Goal: Information Seeking & Learning: Learn about a topic

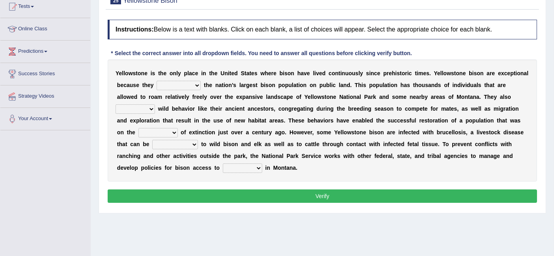
click at [183, 87] on select "congregate comprise consist compromise" at bounding box center [179, 85] width 44 height 9
select select "comprise"
click at [157, 81] on select "congregate comprise consist compromise" at bounding box center [179, 85] width 44 height 9
click at [140, 110] on select "exhibit disregard resist encourage" at bounding box center [135, 108] width 39 height 9
select select "exhibit"
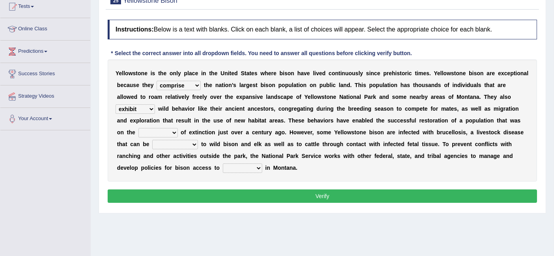
click at [116, 104] on select "exhibit disregard resist encourage" at bounding box center [135, 108] width 39 height 9
click at [164, 133] on select "brine brink danger brindle" at bounding box center [157, 132] width 39 height 9
select select "danger"
click at [138, 128] on select "brine brink danger brindle" at bounding box center [157, 132] width 39 height 9
click at [182, 146] on select "transplanted transported transgressed transmitted" at bounding box center [175, 144] width 46 height 9
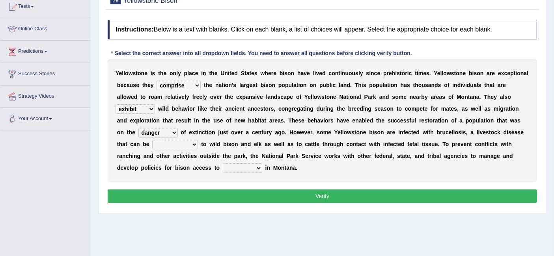
select select "transmitted"
click at [152, 140] on select "transplanted transported transgressed transmitted" at bounding box center [175, 144] width 46 height 9
click at [248, 170] on select "habitat habitat habitant food" at bounding box center [242, 168] width 39 height 9
select select "habitat"
click at [223, 164] on select "habitat habitat habitant food" at bounding box center [242, 168] width 39 height 9
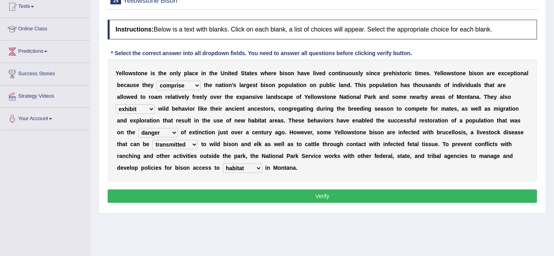
click at [300, 201] on button "Verify" at bounding box center [322, 196] width 429 height 13
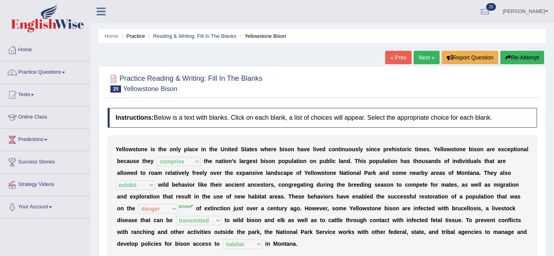
click at [55, 72] on link "Practice Questions" at bounding box center [45, 71] width 90 height 20
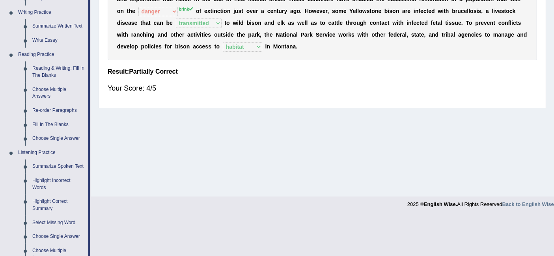
scroll to position [200, 0]
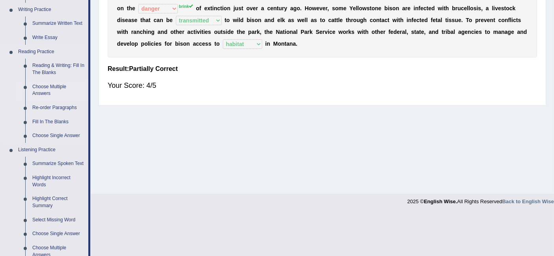
click at [55, 88] on link "Choose Multiple Answers" at bounding box center [59, 90] width 60 height 21
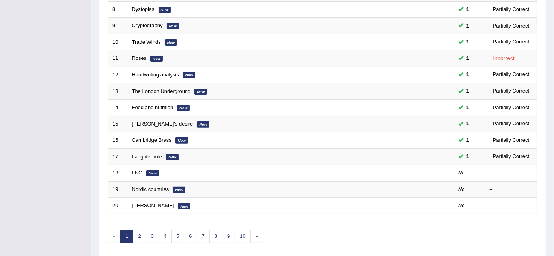
scroll to position [263, 0]
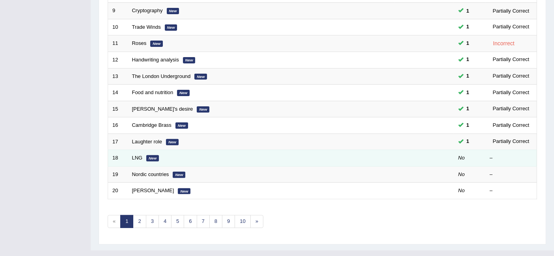
click at [146, 155] on em "New" at bounding box center [152, 158] width 13 height 6
click at [141, 155] on link "LNG" at bounding box center [137, 158] width 11 height 6
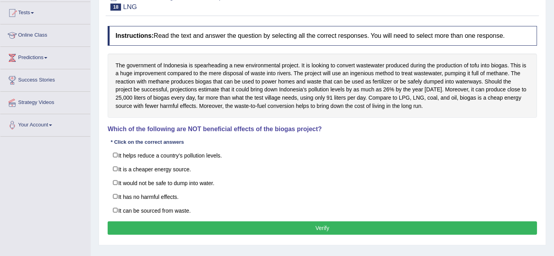
scroll to position [82, 0]
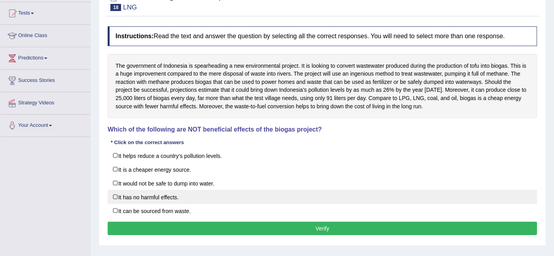
click at [111, 198] on label "It has no harmful effects." at bounding box center [322, 197] width 429 height 14
checkbox input "true"
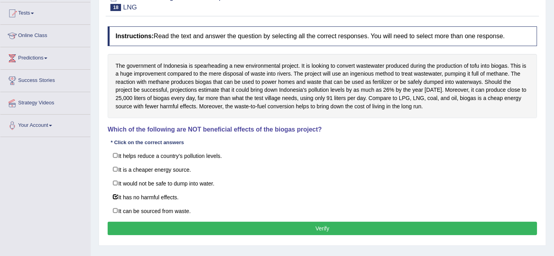
click at [207, 231] on button "Verify" at bounding box center [322, 228] width 429 height 13
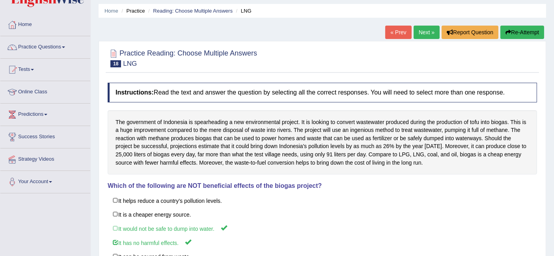
scroll to position [22, 0]
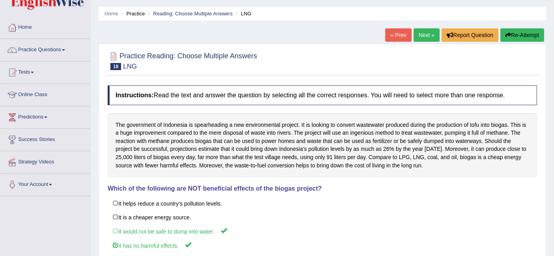
click at [427, 36] on link "Next »" at bounding box center [427, 34] width 26 height 13
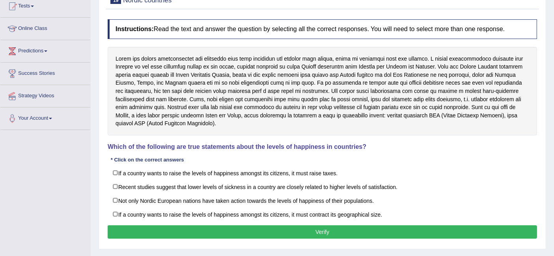
scroll to position [89, 0]
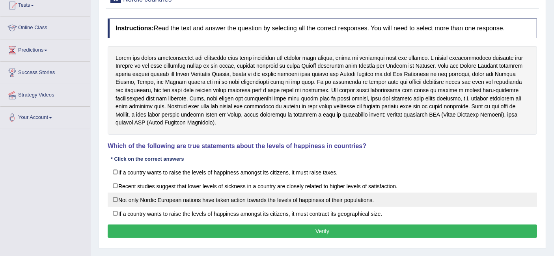
click at [118, 197] on label "Not only Nordic European nations have taken action towards the levels of happin…" at bounding box center [322, 200] width 429 height 14
checkbox input "true"
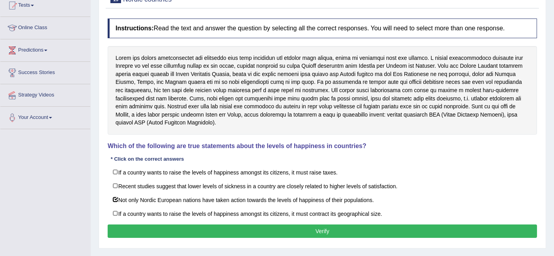
click at [170, 225] on button "Verify" at bounding box center [322, 231] width 429 height 13
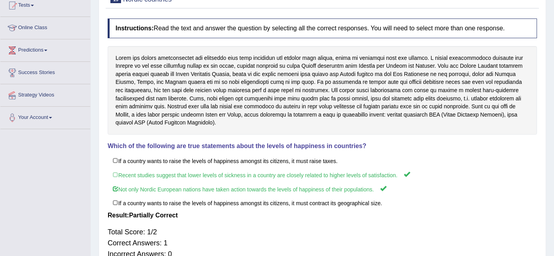
scroll to position [0, 0]
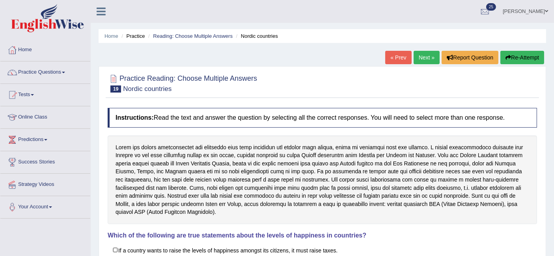
click at [417, 61] on link "Next »" at bounding box center [427, 57] width 26 height 13
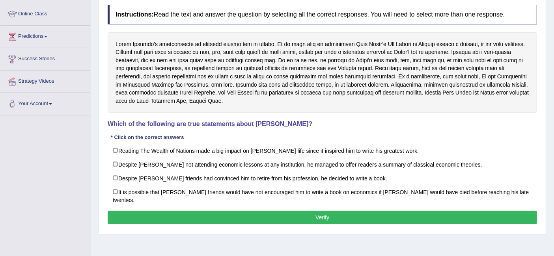
scroll to position [105, 0]
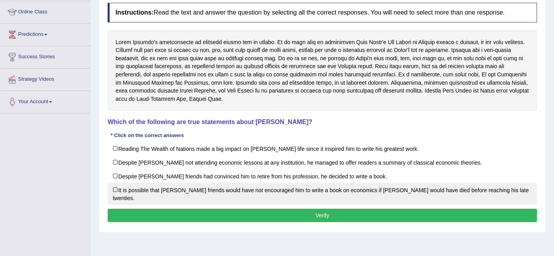
click at [115, 185] on label "It is possible that David Ricardo’s friends would have not encouraged him to wr…" at bounding box center [322, 194] width 429 height 22
checkbox input "true"
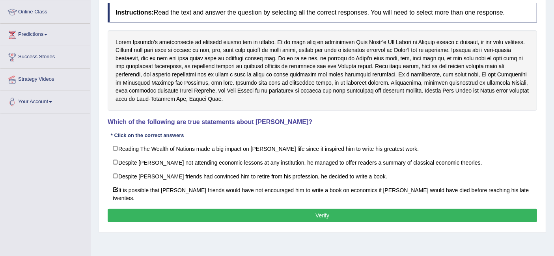
click at [146, 211] on button "Verify" at bounding box center [322, 215] width 429 height 13
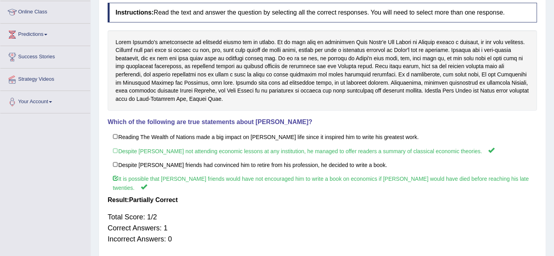
scroll to position [0, 0]
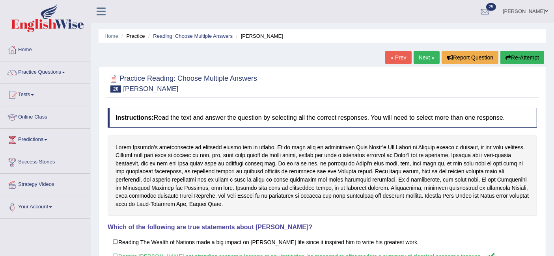
click at [415, 54] on link "Next »" at bounding box center [427, 57] width 26 height 13
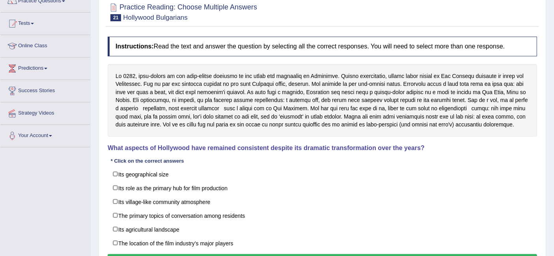
scroll to position [77, 0]
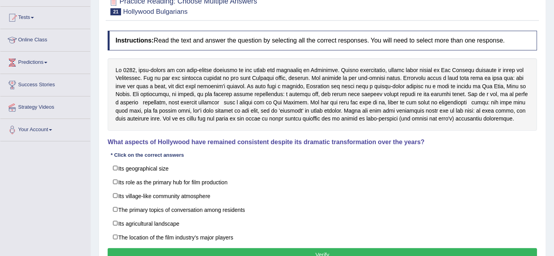
click at [2, 122] on link "Your Account" at bounding box center [45, 129] width 90 height 20
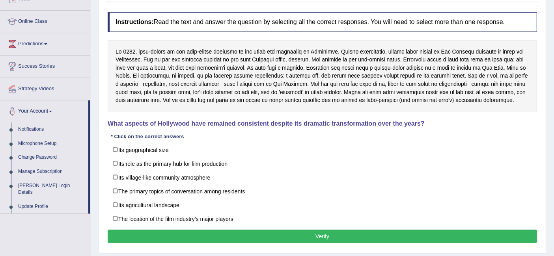
scroll to position [102, 0]
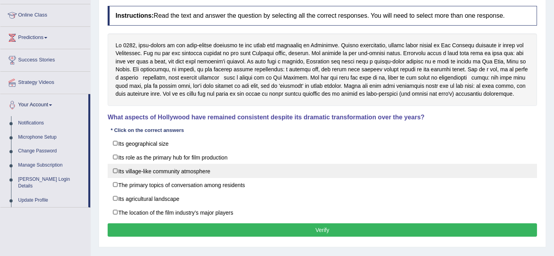
click at [118, 168] on label "Its village-like community atmosphere" at bounding box center [322, 171] width 429 height 14
checkbox input "true"
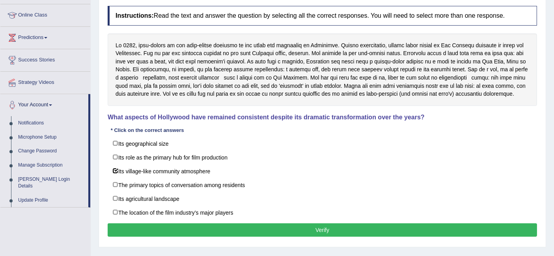
click at [177, 228] on button "Verify" at bounding box center [322, 230] width 429 height 13
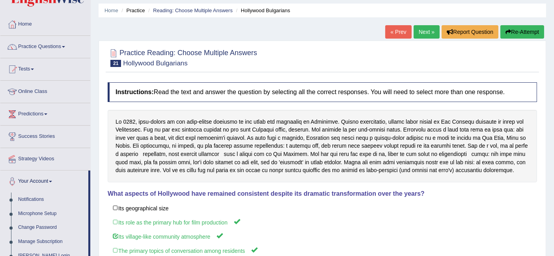
scroll to position [0, 0]
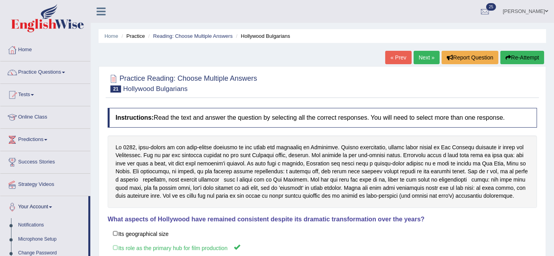
click at [423, 60] on link "Next »" at bounding box center [427, 57] width 26 height 13
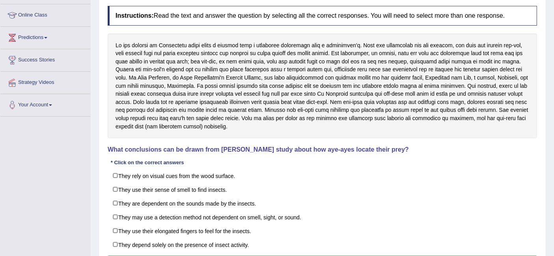
scroll to position [100, 0]
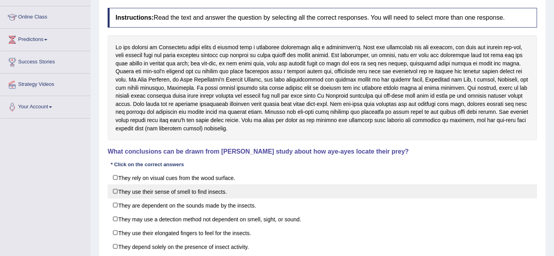
click at [458, 194] on label "They use their sense of smell to find insects." at bounding box center [322, 191] width 429 height 14
checkbox input "true"
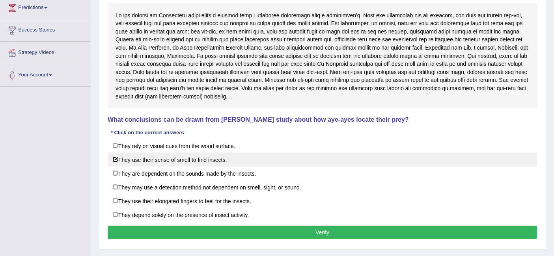
scroll to position [145, 0]
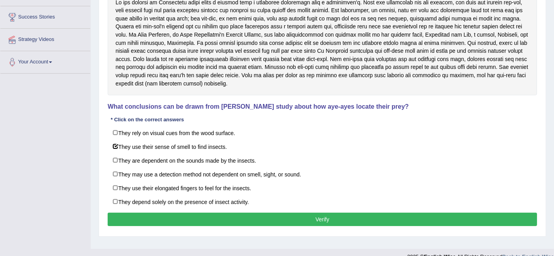
click at [180, 214] on button "Verify" at bounding box center [322, 219] width 429 height 13
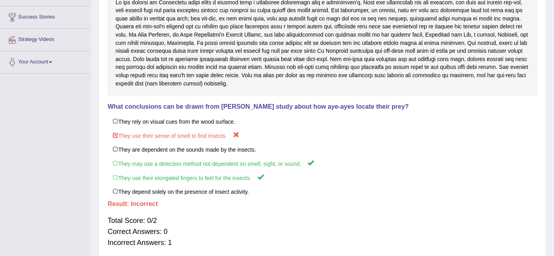
scroll to position [0, 0]
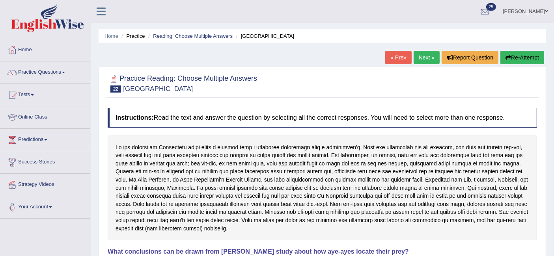
click at [418, 55] on link "Next »" at bounding box center [427, 57] width 26 height 13
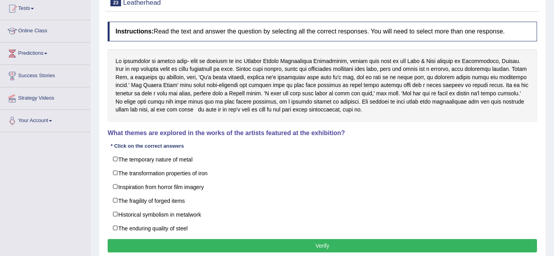
scroll to position [88, 0]
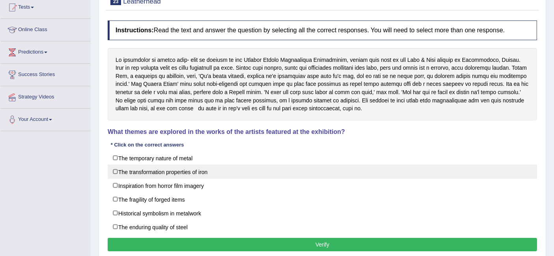
click at [116, 170] on label "The transformation properties of iron" at bounding box center [322, 172] width 429 height 14
checkbox input "true"
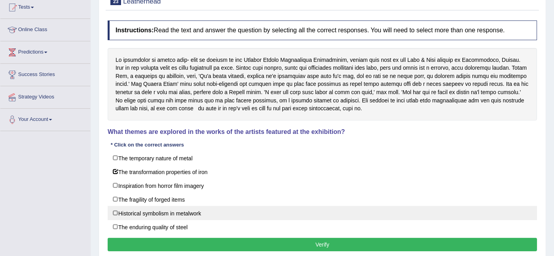
click at [117, 207] on label "Historical symbolism in metalwork" at bounding box center [322, 213] width 429 height 14
checkbox input "true"
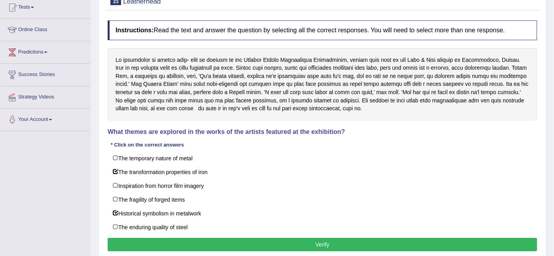
click at [152, 238] on button "Verify" at bounding box center [322, 244] width 429 height 13
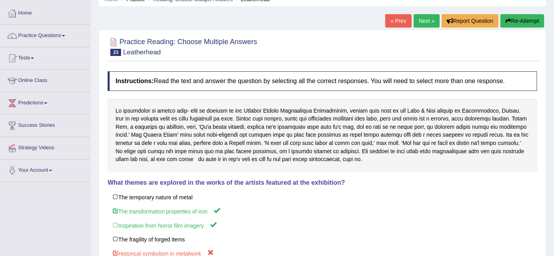
scroll to position [23, 0]
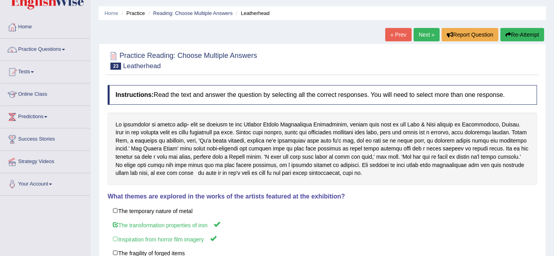
click at [427, 34] on link "Next »" at bounding box center [427, 34] width 26 height 13
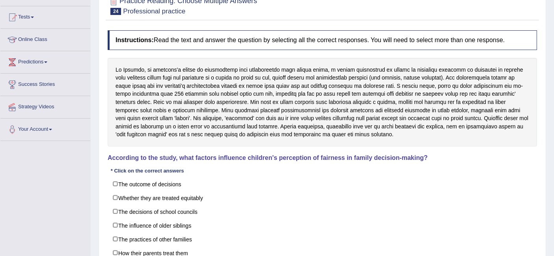
scroll to position [75, 0]
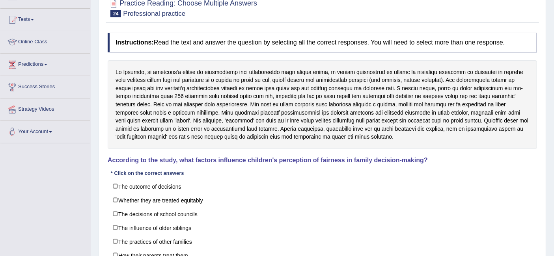
click at [42, 26] on link "Tests" at bounding box center [45, 19] width 90 height 20
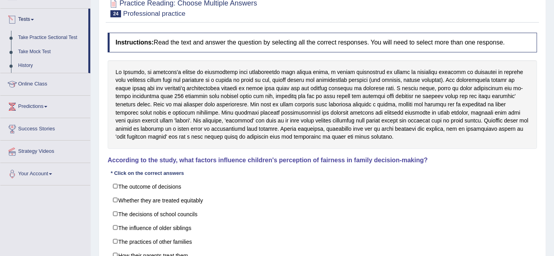
click at [49, 19] on link "Tests" at bounding box center [44, 19] width 88 height 20
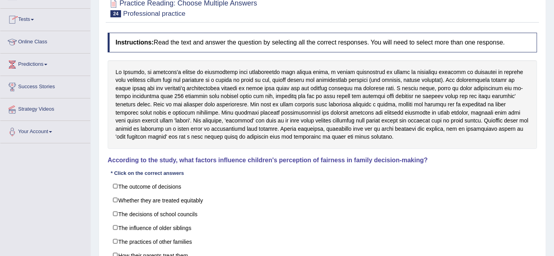
click at [65, 64] on link "Predictions" at bounding box center [45, 64] width 90 height 20
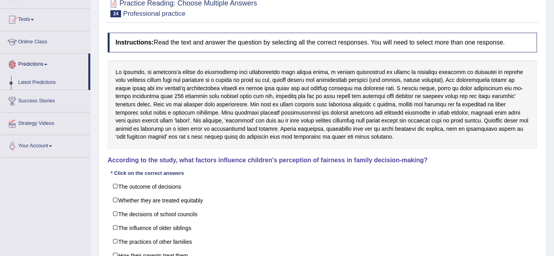
click at [56, 69] on link "Predictions" at bounding box center [44, 64] width 88 height 20
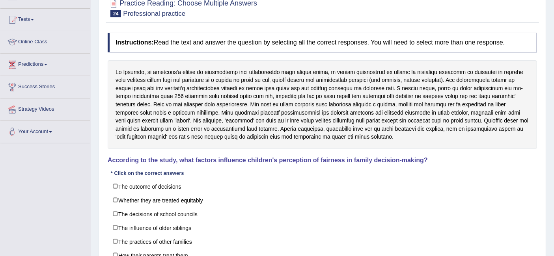
click at [48, 19] on link "Tests" at bounding box center [45, 19] width 90 height 20
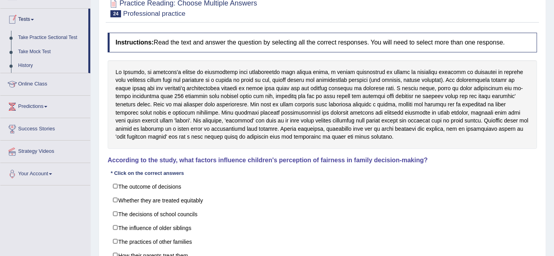
click at [48, 27] on link "Tests" at bounding box center [44, 19] width 88 height 20
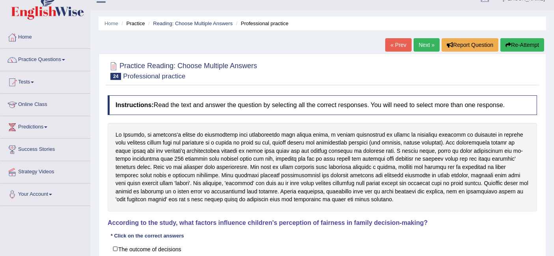
scroll to position [6, 0]
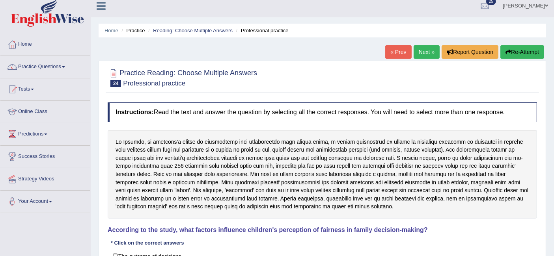
click at [65, 67] on span at bounding box center [63, 67] width 3 height 2
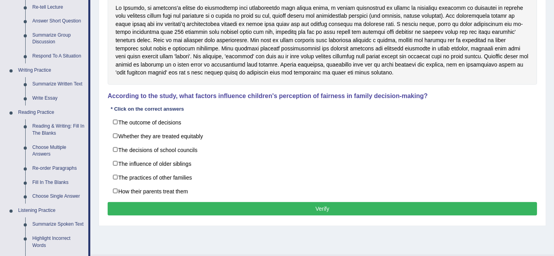
scroll to position [155, 0]
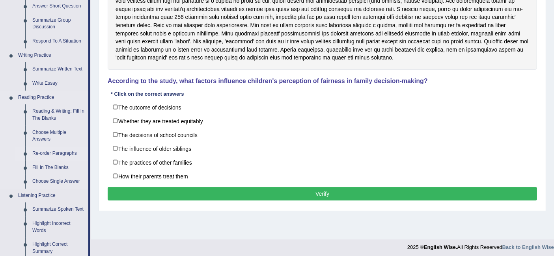
click at [57, 156] on link "Re-order Paragraphs" at bounding box center [59, 154] width 60 height 14
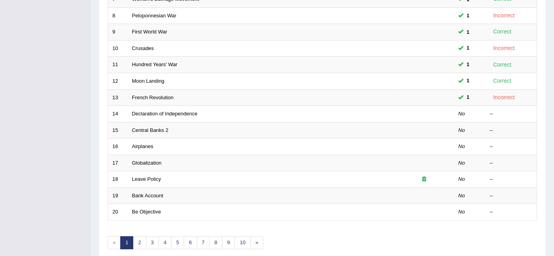
scroll to position [227, 0]
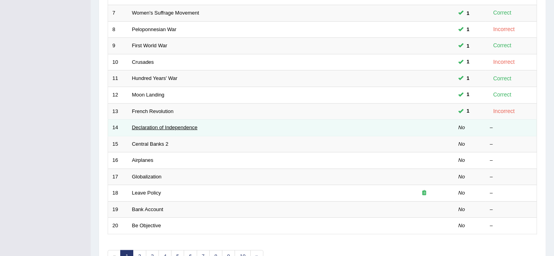
click at [162, 125] on link "Declaration of Independence" at bounding box center [164, 128] width 65 height 6
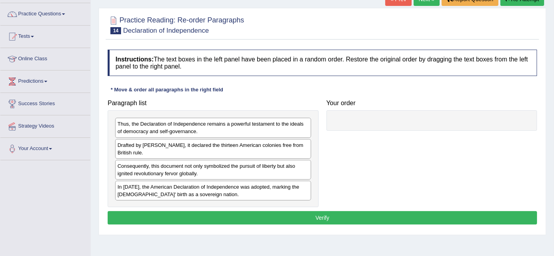
scroll to position [64, 0]
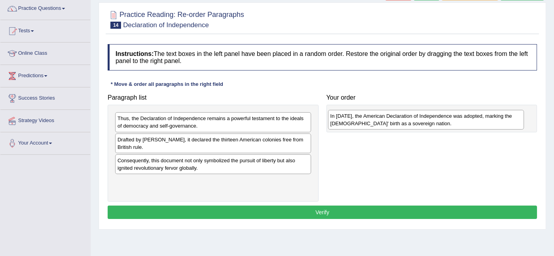
drag, startPoint x: 156, startPoint y: 181, endPoint x: 369, endPoint y: 116, distance: 222.5
click at [369, 116] on div "In [DATE], the American Declaration of Independence was adopted, marking the [D…" at bounding box center [426, 120] width 196 height 20
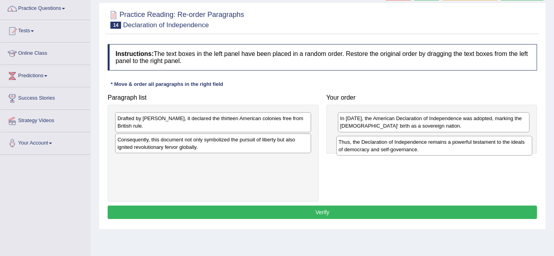
drag, startPoint x: 216, startPoint y: 122, endPoint x: 438, endPoint y: 145, distance: 222.8
click at [438, 145] on div "Thus, the Declaration of Independence remains a powerful testament to the ideal…" at bounding box center [434, 146] width 196 height 20
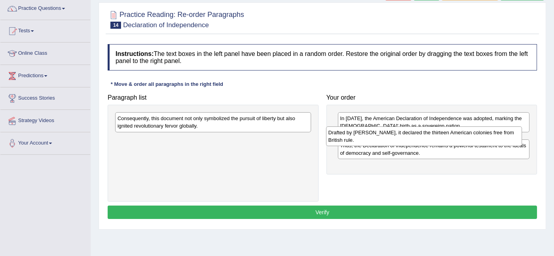
drag, startPoint x: 261, startPoint y: 113, endPoint x: 472, endPoint y: 127, distance: 211.4
click at [472, 127] on div "Drafted by [PERSON_NAME], it declared the thirteen American colonies free from …" at bounding box center [424, 137] width 196 height 20
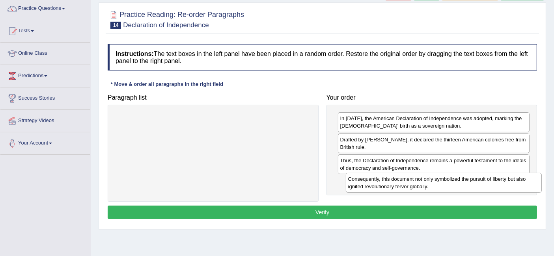
drag, startPoint x: 209, startPoint y: 123, endPoint x: 438, endPoint y: 184, distance: 236.9
click at [438, 184] on div "Consequently, this document not only symbolized the pursuit of liberty but also…" at bounding box center [444, 183] width 196 height 20
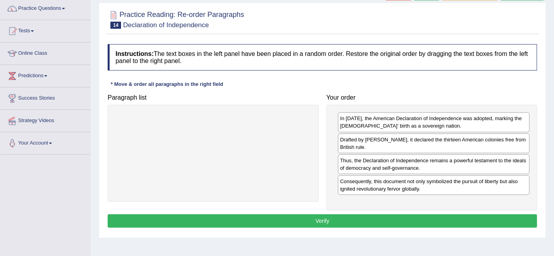
click at [387, 216] on button "Verify" at bounding box center [322, 220] width 429 height 13
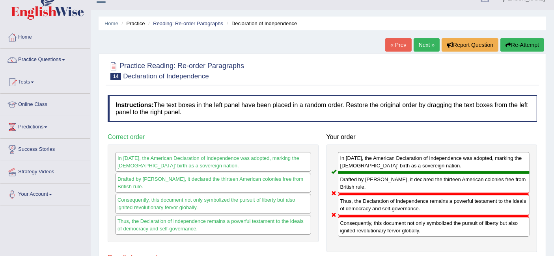
scroll to position [12, 0]
click at [420, 46] on link "Next »" at bounding box center [427, 45] width 26 height 13
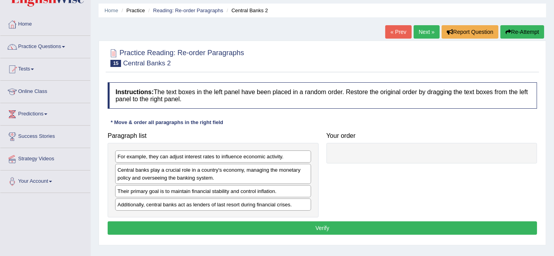
scroll to position [32, 0]
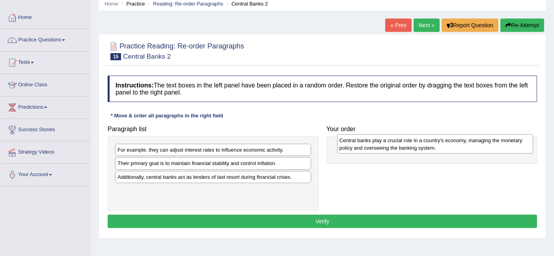
drag, startPoint x: 224, startPoint y: 168, endPoint x: 446, endPoint y: 146, distance: 223.1
click at [446, 146] on div "Central banks play a crucial role in a country's economy, managing the monetary…" at bounding box center [435, 144] width 196 height 20
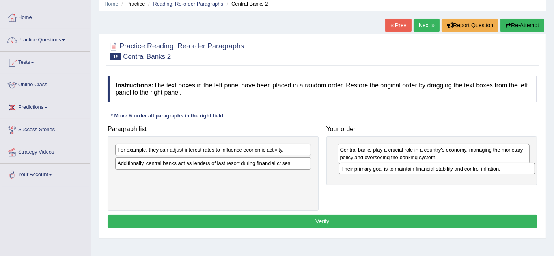
drag, startPoint x: 214, startPoint y: 161, endPoint x: 438, endPoint y: 166, distance: 224.0
click at [438, 166] on div "Their primary goal is to maintain financial stability and control inflation." at bounding box center [437, 169] width 196 height 12
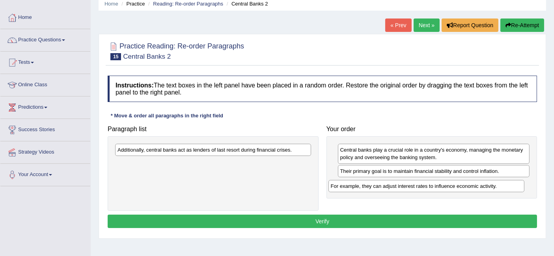
drag, startPoint x: 244, startPoint y: 150, endPoint x: 461, endPoint y: 185, distance: 219.6
click at [461, 185] on div "For example, they can adjust interest rates to influence economic activity." at bounding box center [426, 186] width 196 height 12
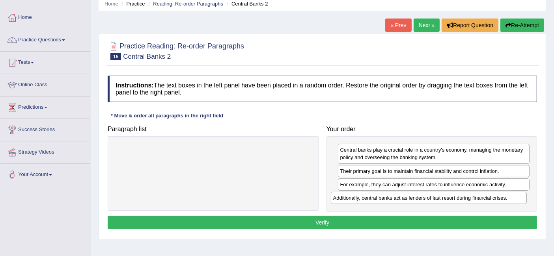
drag, startPoint x: 255, startPoint y: 153, endPoint x: 471, endPoint y: 201, distance: 221.7
click at [471, 201] on div "Additionally, central banks act as lenders of last resort during financial cris…" at bounding box center [429, 198] width 196 height 12
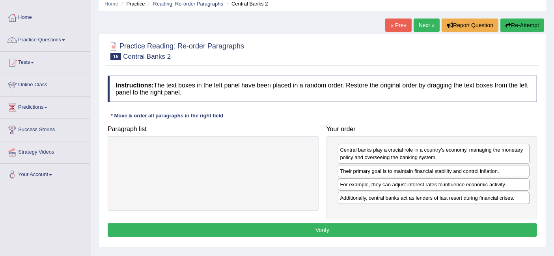
click at [358, 227] on button "Verify" at bounding box center [322, 230] width 429 height 13
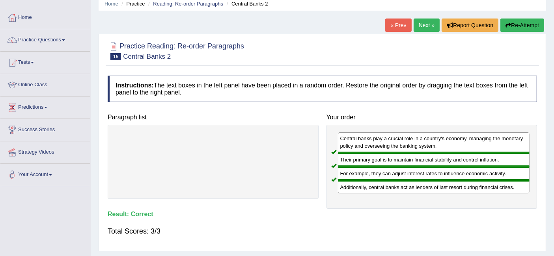
click at [426, 29] on link "Next »" at bounding box center [427, 25] width 26 height 13
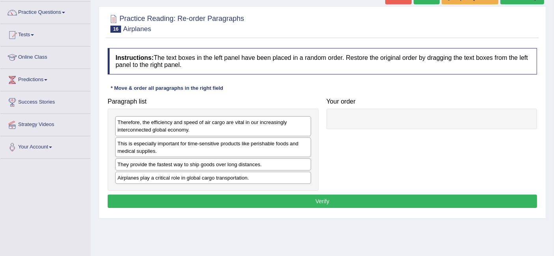
scroll to position [91, 0]
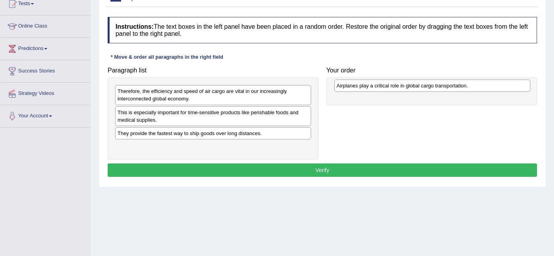
drag, startPoint x: 194, startPoint y: 145, endPoint x: 413, endPoint y: 85, distance: 227.3
click at [413, 85] on div "Airplanes play a critical role in global cargo transportation." at bounding box center [432, 86] width 196 height 12
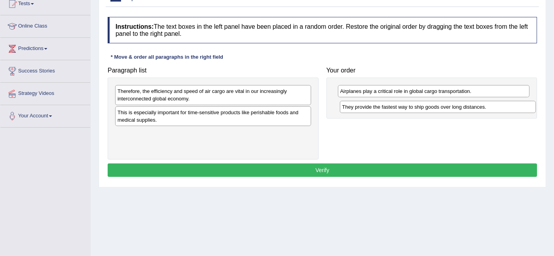
drag, startPoint x: 220, startPoint y: 134, endPoint x: 445, endPoint y: 108, distance: 226.2
click at [445, 108] on div "They provide the fastest way to ship goods over long distances." at bounding box center [438, 107] width 196 height 12
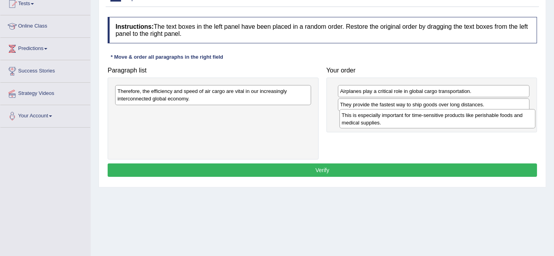
drag, startPoint x: 207, startPoint y: 115, endPoint x: 431, endPoint y: 118, distance: 224.3
click at [431, 118] on div "This is especially important for time-sensitive products like perishable foods …" at bounding box center [437, 119] width 196 height 20
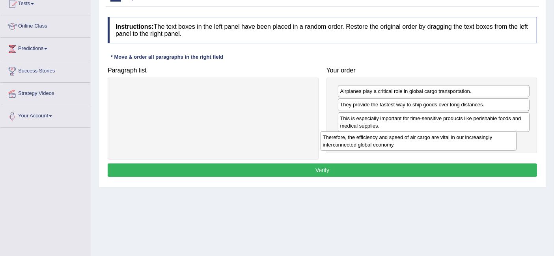
drag, startPoint x: 214, startPoint y: 89, endPoint x: 420, endPoint y: 135, distance: 210.4
click at [420, 135] on div "Therefore, the efficiency and speed of air cargo are vital in our increasingly …" at bounding box center [418, 141] width 196 height 20
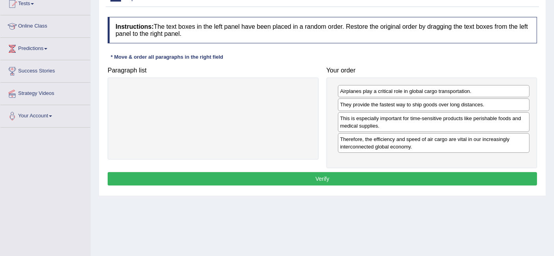
click at [319, 177] on button "Verify" at bounding box center [322, 178] width 429 height 13
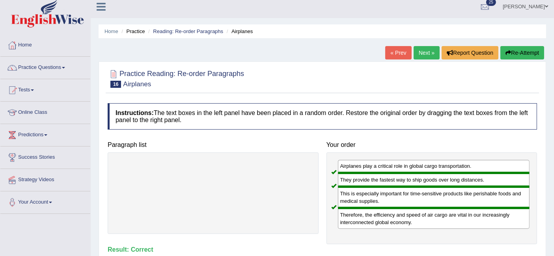
scroll to position [4, 0]
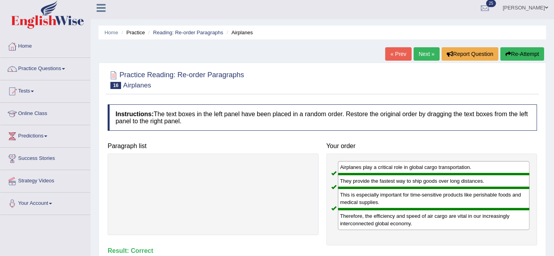
click at [420, 52] on link "Next »" at bounding box center [427, 53] width 26 height 13
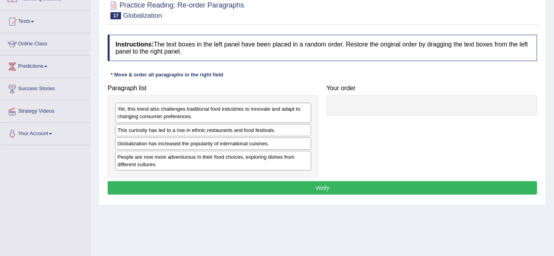
scroll to position [74, 0]
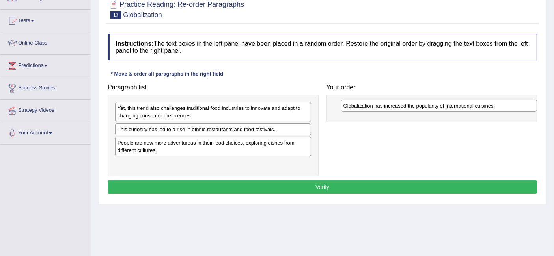
drag, startPoint x: 170, startPoint y: 143, endPoint x: 395, endPoint y: 107, distance: 228.4
click at [395, 107] on div "Globalization has increased the popularity of international cuisines." at bounding box center [439, 106] width 196 height 12
click at [222, 147] on div "People are now more adventurous in their food choices, exploring dishes from di…" at bounding box center [214, 146] width 196 height 20
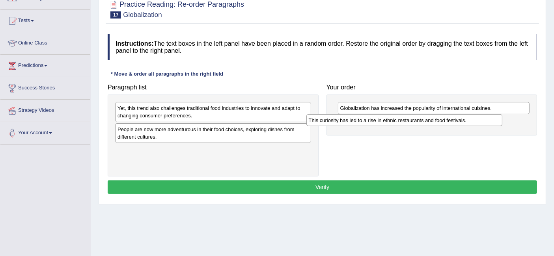
drag, startPoint x: 210, startPoint y: 132, endPoint x: 414, endPoint y: 123, distance: 204.4
click at [414, 123] on div "This curiosity has led to a rise in ethnic restaurants and food festivals." at bounding box center [404, 120] width 196 height 12
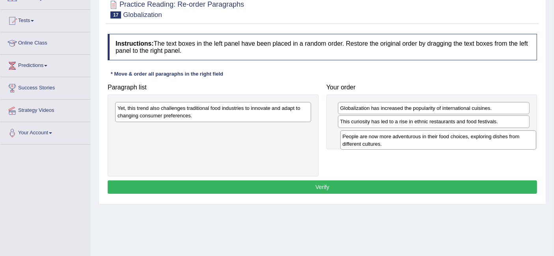
drag, startPoint x: 209, startPoint y: 135, endPoint x: 434, endPoint y: 142, distance: 225.2
click at [434, 142] on div "People are now more adventurous in their food choices, exploring dishes from di…" at bounding box center [438, 140] width 196 height 20
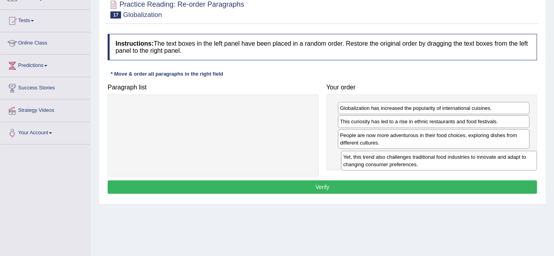
drag, startPoint x: 209, startPoint y: 112, endPoint x: 435, endPoint y: 160, distance: 231.6
click at [435, 160] on div "Yet, this trend also challenges traditional food industries to innovate and ada…" at bounding box center [439, 161] width 196 height 20
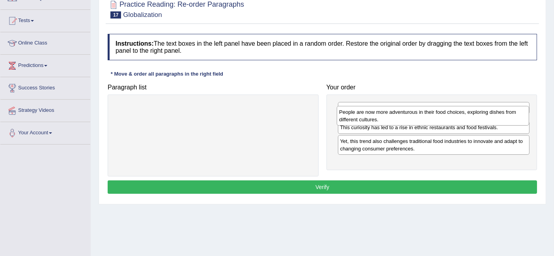
drag, startPoint x: 430, startPoint y: 134, endPoint x: 429, endPoint y: 112, distance: 22.1
click at [429, 112] on div "People are now more adventurous in their food choices, exploring dishes from di…" at bounding box center [433, 116] width 192 height 20
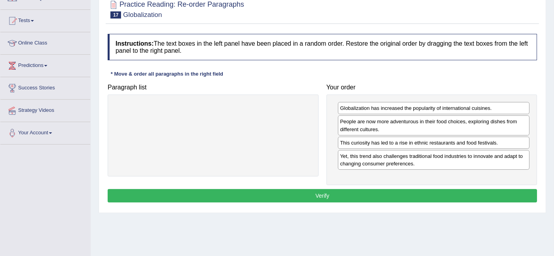
click at [468, 131] on div "People are now more adventurous in their food choices, exploring dishes from di…" at bounding box center [434, 126] width 192 height 20
click at [330, 189] on button "Verify" at bounding box center [322, 195] width 429 height 13
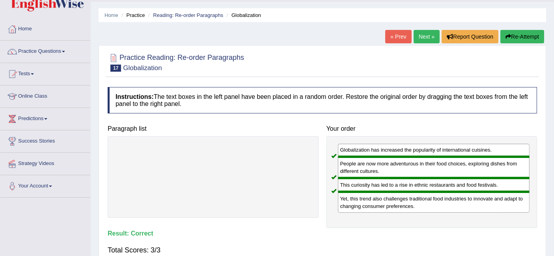
scroll to position [0, 0]
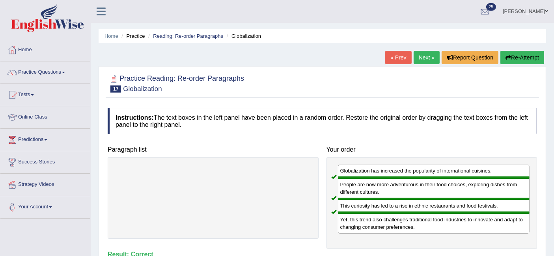
click at [56, 73] on link "Practice Questions" at bounding box center [45, 71] width 90 height 20
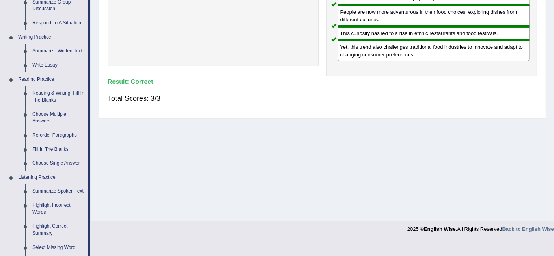
scroll to position [174, 0]
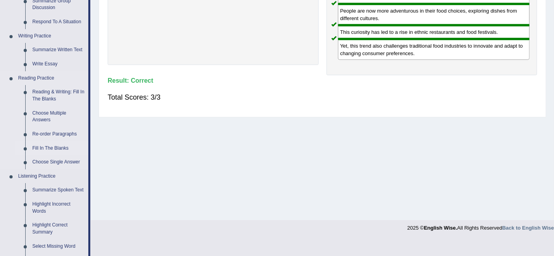
click at [57, 153] on link "Fill In The Blanks" at bounding box center [59, 149] width 60 height 14
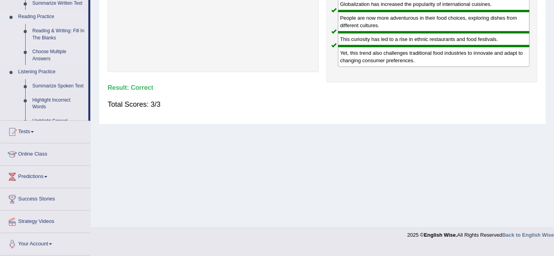
scroll to position [140, 0]
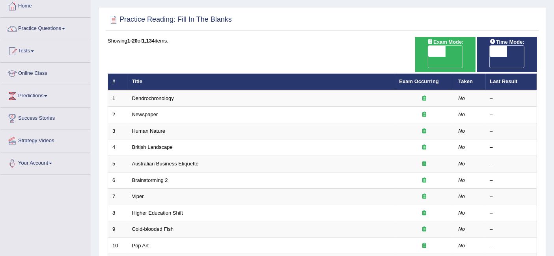
scroll to position [75, 0]
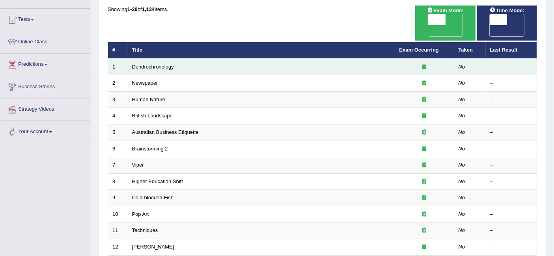
click at [140, 64] on link "Dendrochronology" at bounding box center [153, 67] width 42 height 6
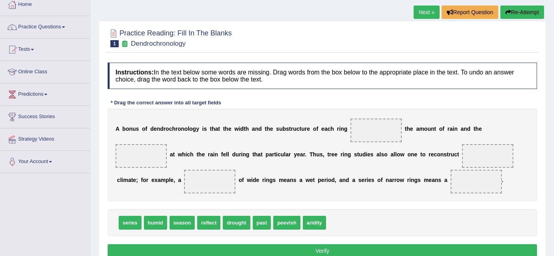
scroll to position [55, 0]
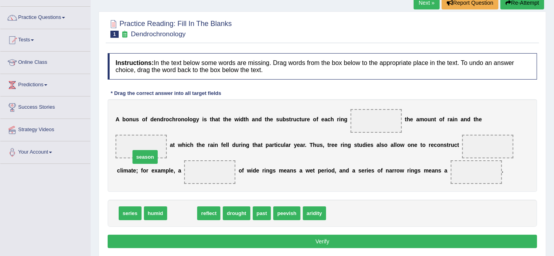
drag, startPoint x: 181, startPoint y: 212, endPoint x: 144, endPoint y: 152, distance: 70.9
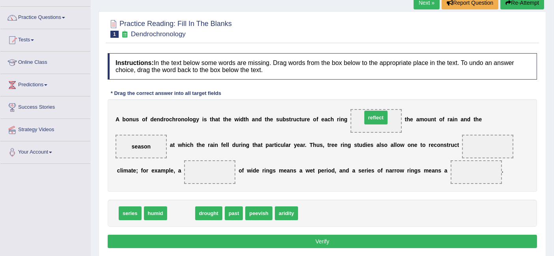
drag, startPoint x: 182, startPoint y: 211, endPoint x: 377, endPoint y: 115, distance: 217.0
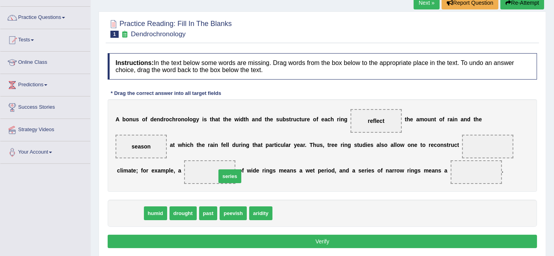
drag, startPoint x: 136, startPoint y: 214, endPoint x: 235, endPoint y: 177, distance: 106.0
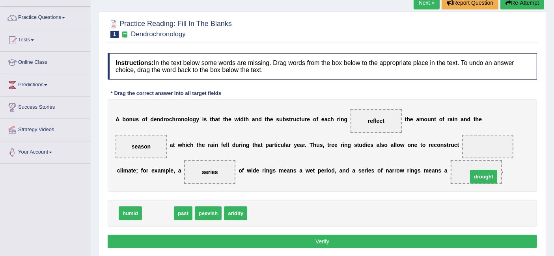
drag, startPoint x: 162, startPoint y: 212, endPoint x: 488, endPoint y: 175, distance: 327.7
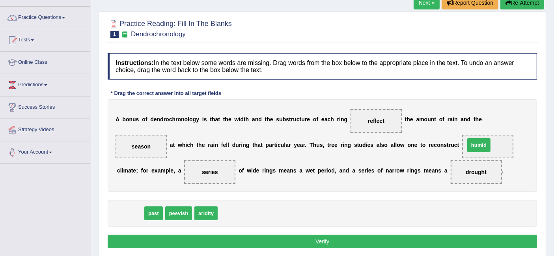
drag, startPoint x: 129, startPoint y: 211, endPoint x: 485, endPoint y: 147, distance: 362.4
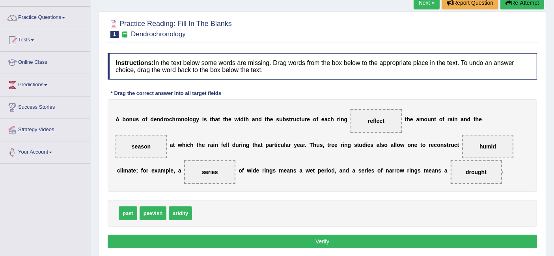
click at [432, 241] on button "Verify" at bounding box center [322, 241] width 429 height 13
